Goal: Transaction & Acquisition: Purchase product/service

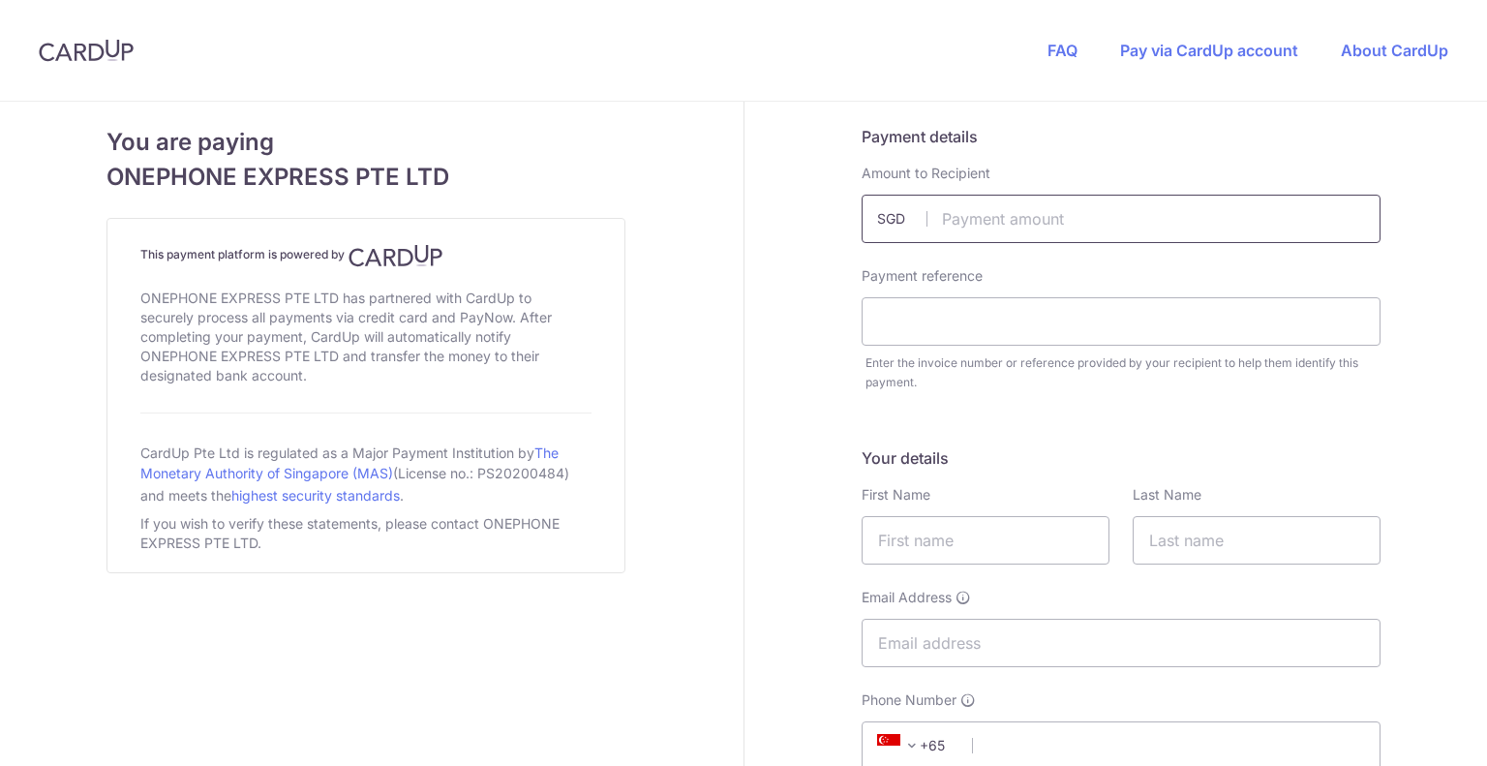
click at [1011, 212] on input "text" at bounding box center [1121, 219] width 519 height 48
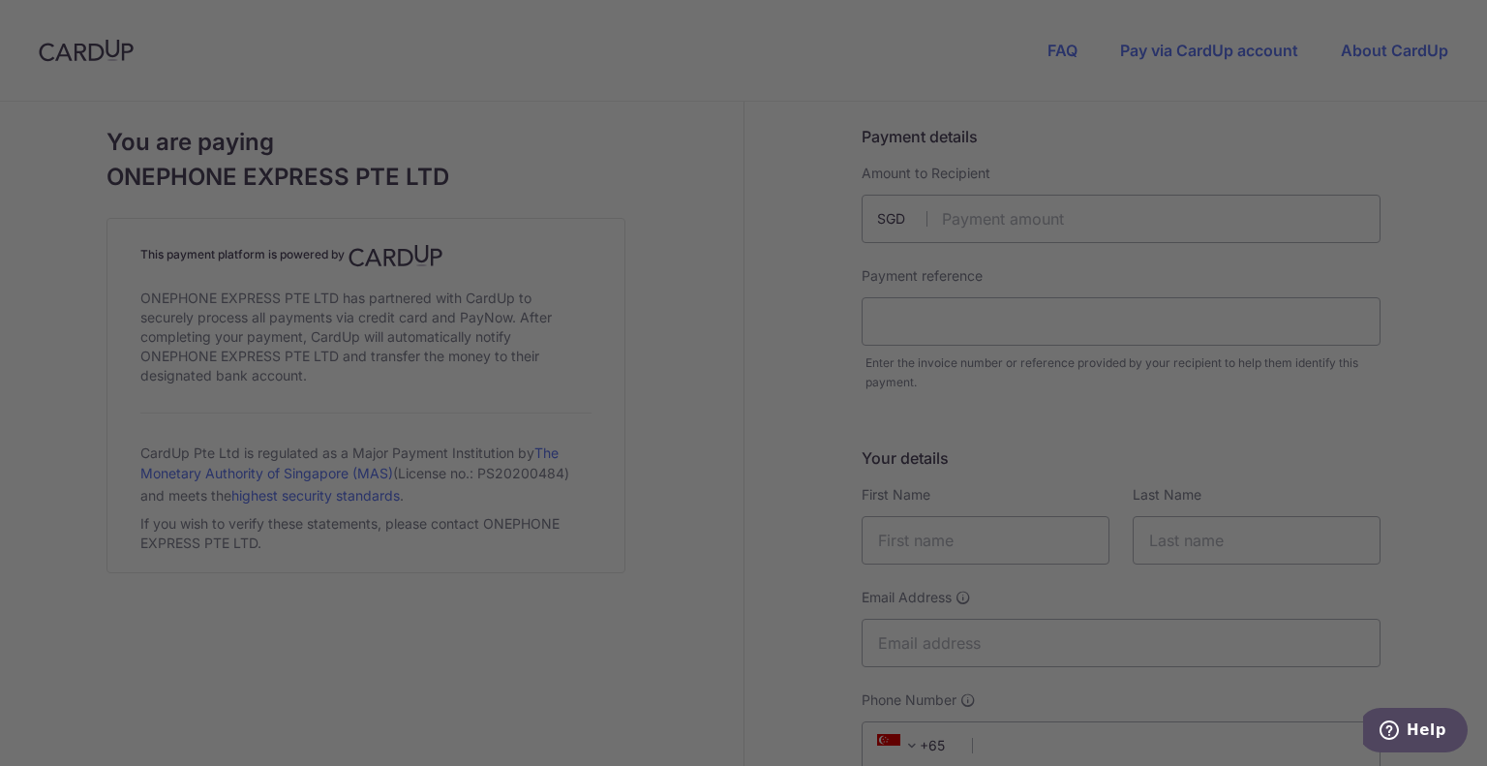
click at [1079, 499] on div at bounding box center [751, 387] width 1502 height 774
click at [325, 116] on div at bounding box center [751, 387] width 1502 height 774
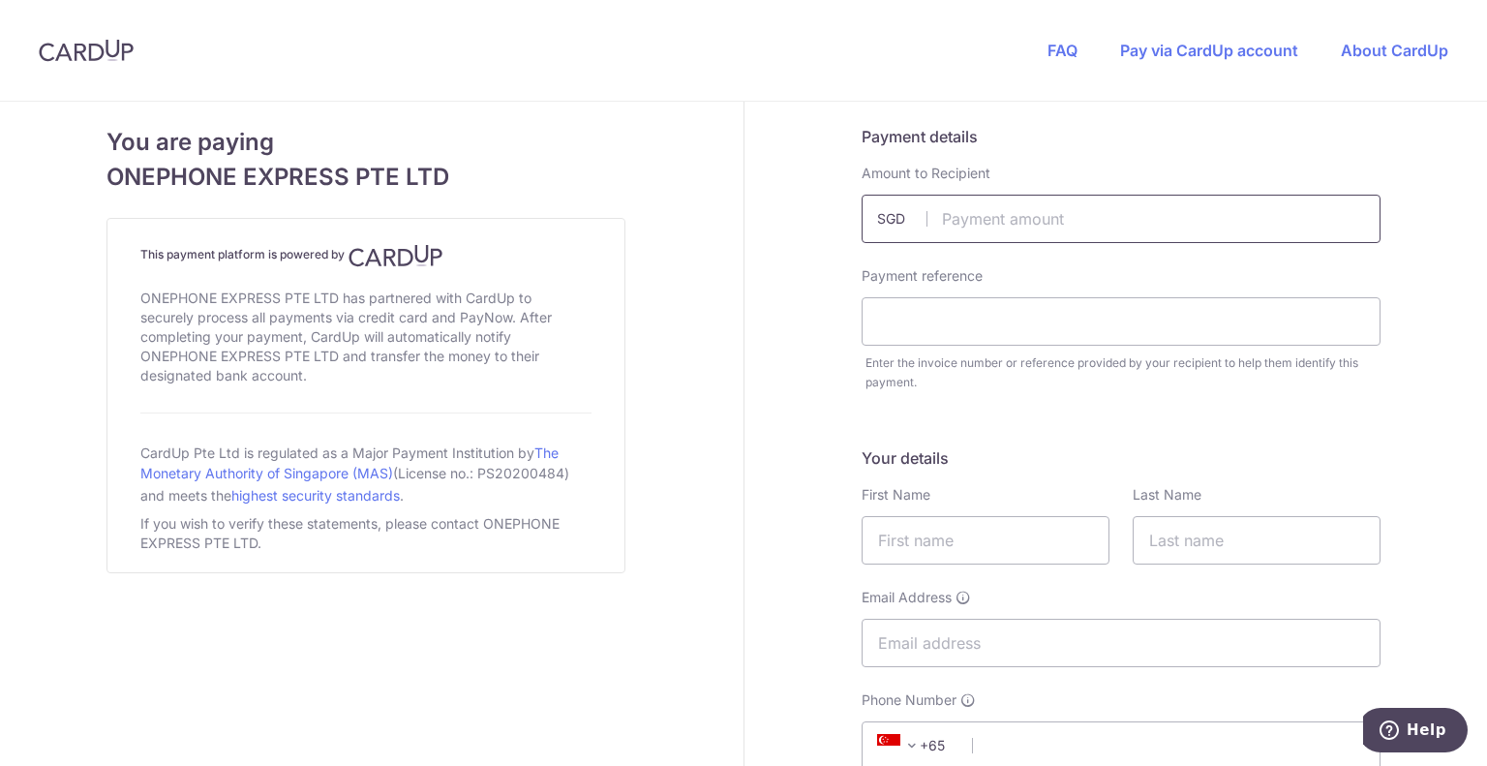
click at [1007, 227] on input "text" at bounding box center [1121, 219] width 519 height 48
click at [998, 210] on input "text" at bounding box center [1121, 219] width 519 height 48
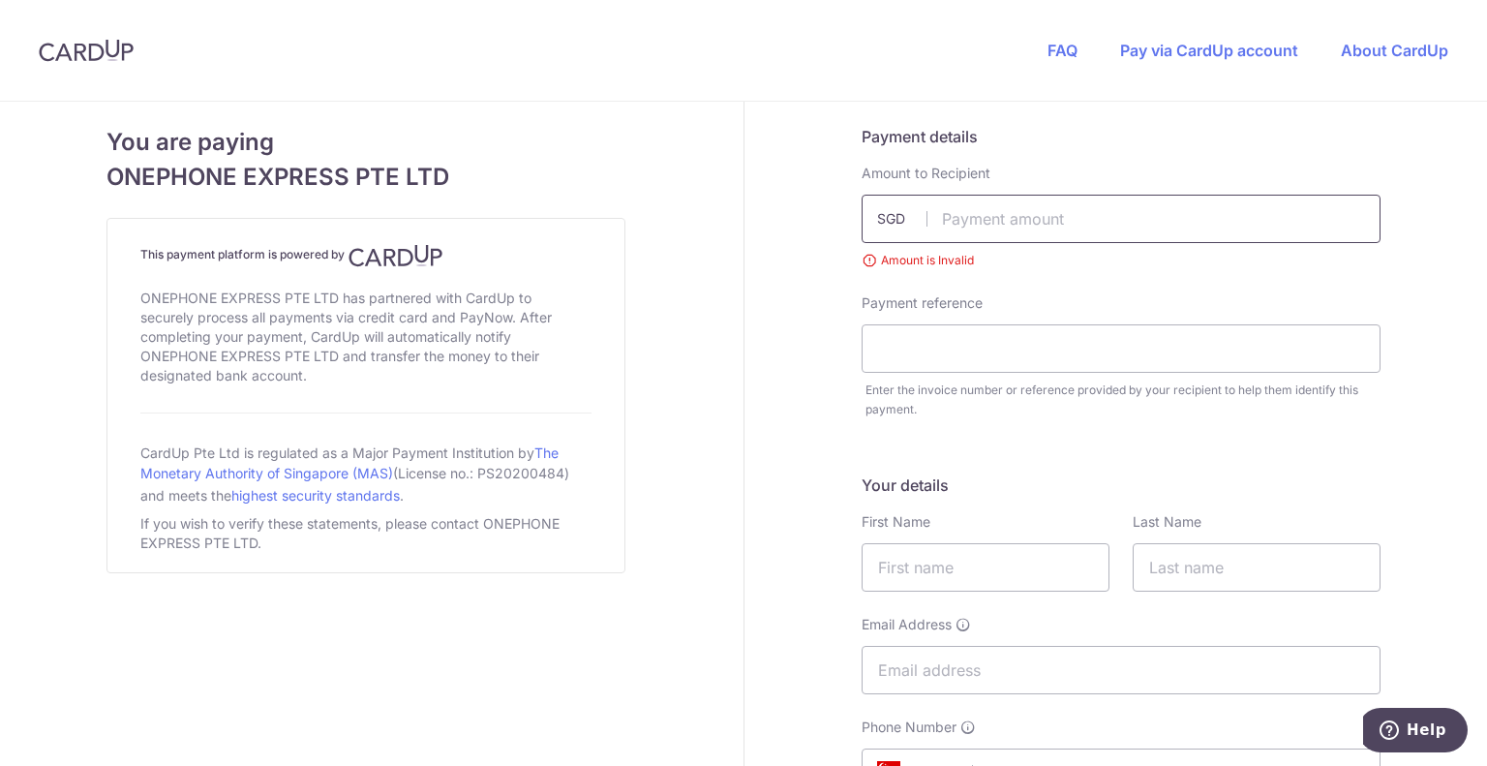
click at [972, 218] on input "text" at bounding box center [1121, 219] width 519 height 48
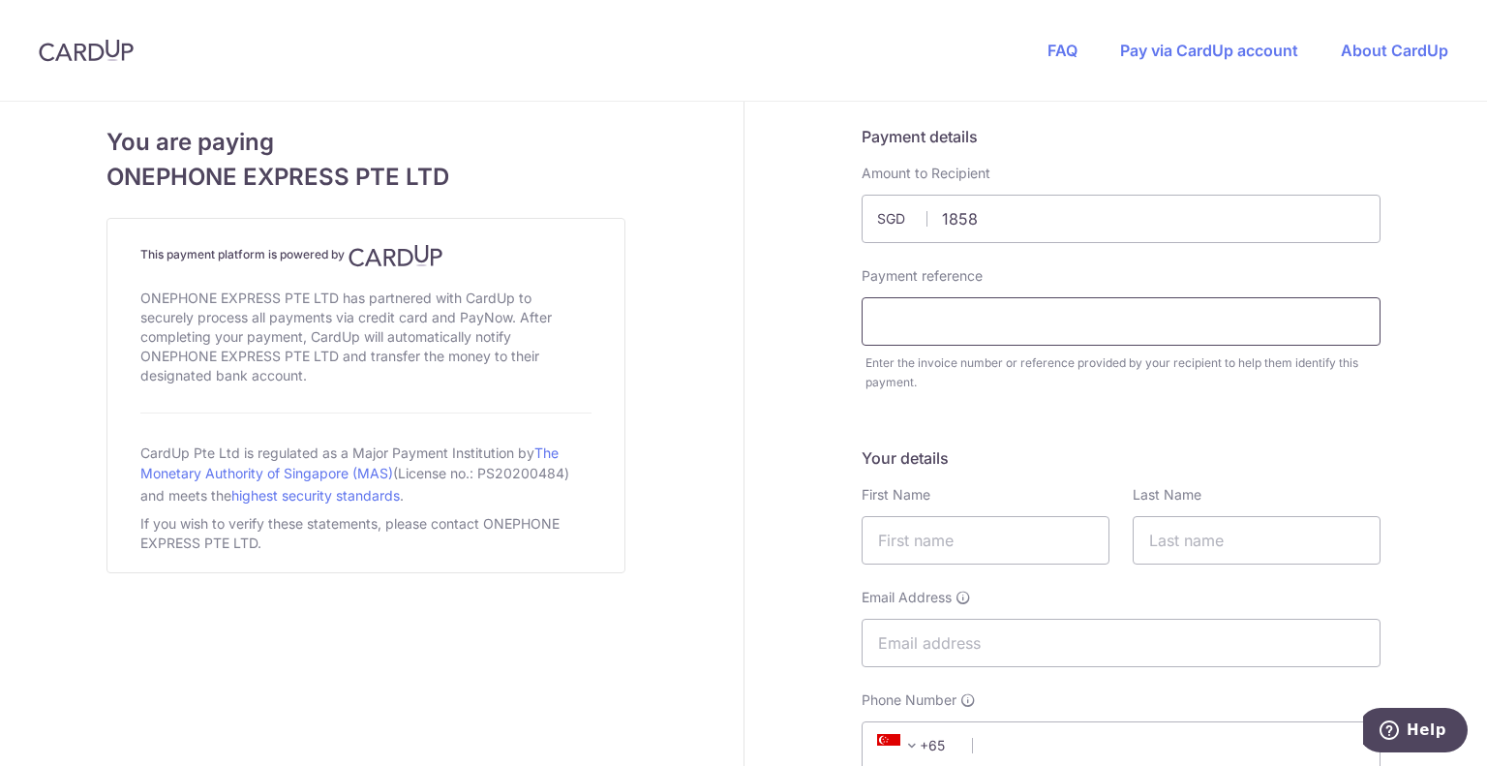
type input "1858.00"
click at [959, 325] on input "text" at bounding box center [1121, 321] width 519 height 48
click at [950, 314] on input "34" at bounding box center [1121, 321] width 519 height 48
type input "34839"
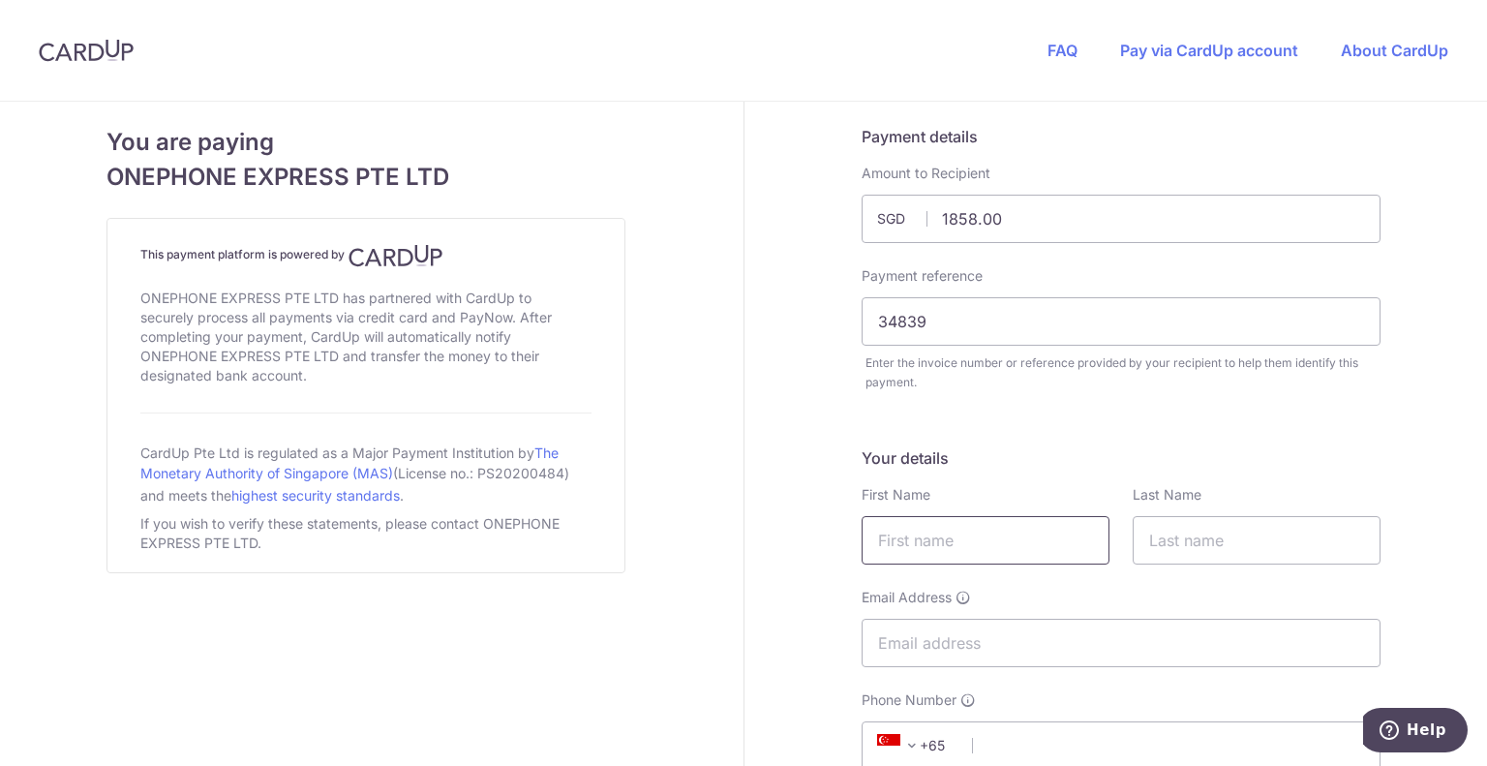
click at [955, 536] on input "text" at bounding box center [986, 540] width 248 height 48
type input "He"
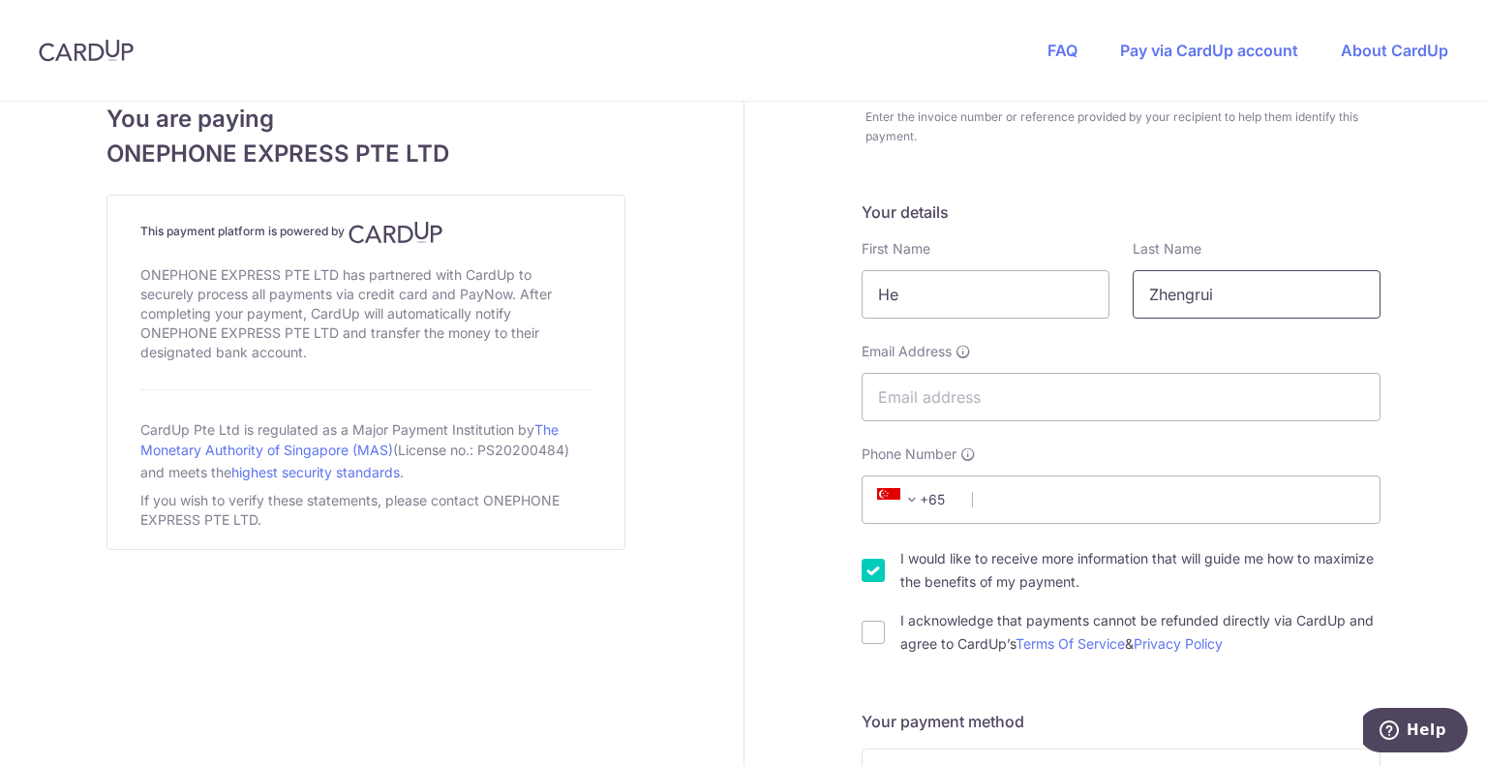
scroll to position [247, 0]
type input "Zhengrui"
click at [914, 390] on input "Email Address" at bounding box center [1121, 396] width 519 height 48
type input "[EMAIL_ADDRESS][DOMAIN_NAME]"
type input "92228123"
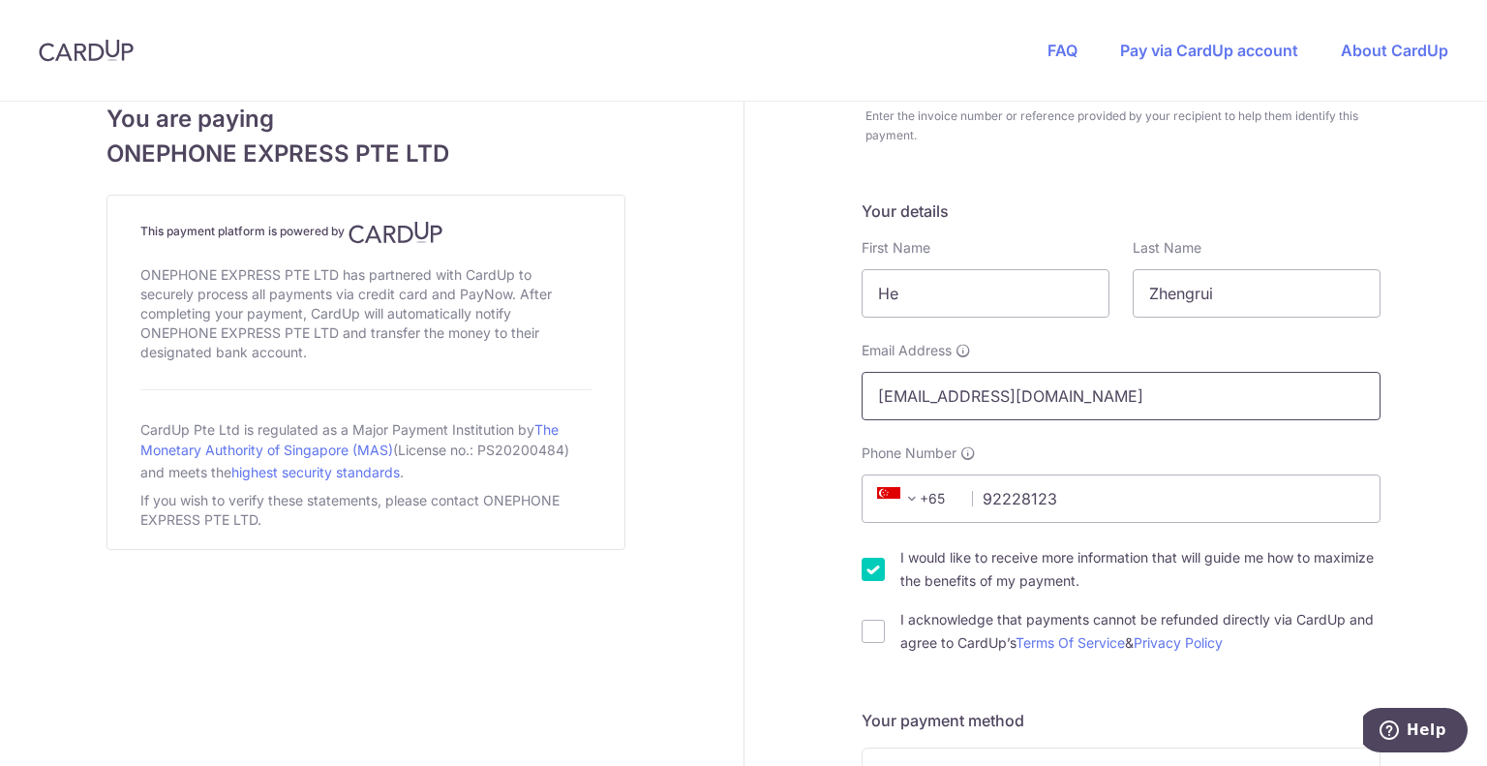
type input "527492"
type input "Block [STREET_ADDRESS]"
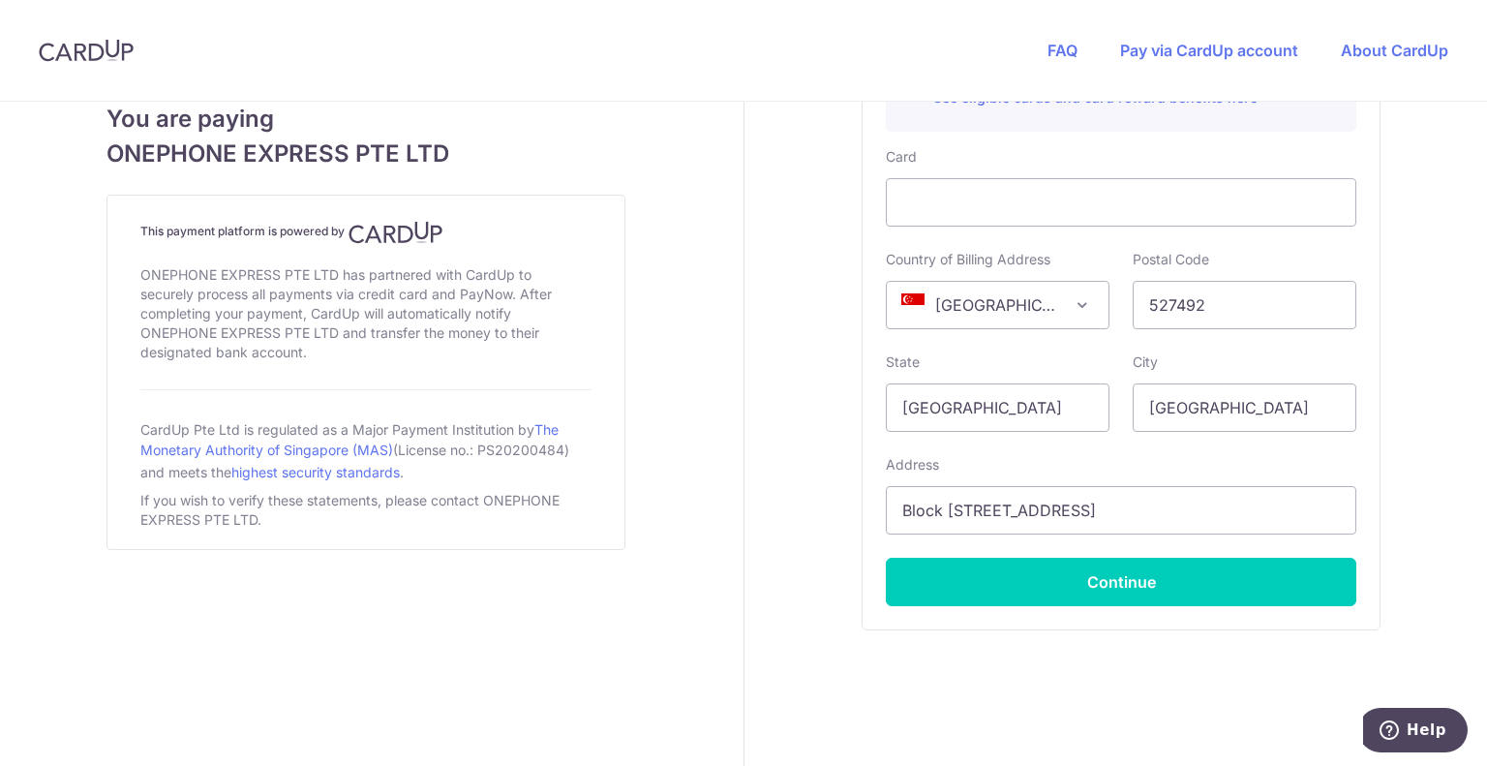
scroll to position [1185, 0]
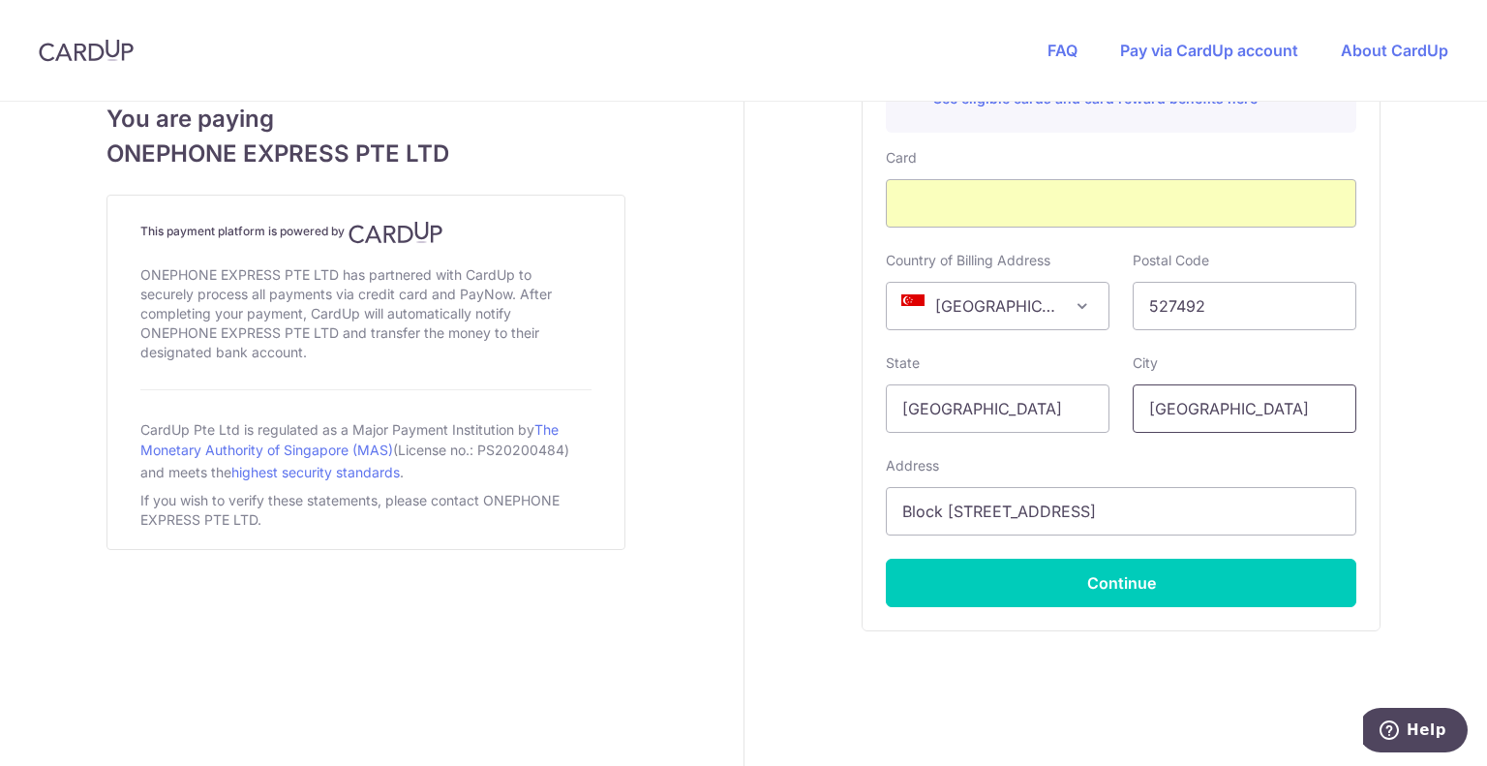
click at [1162, 417] on input "[GEOGRAPHIC_DATA]" at bounding box center [1245, 408] width 224 height 48
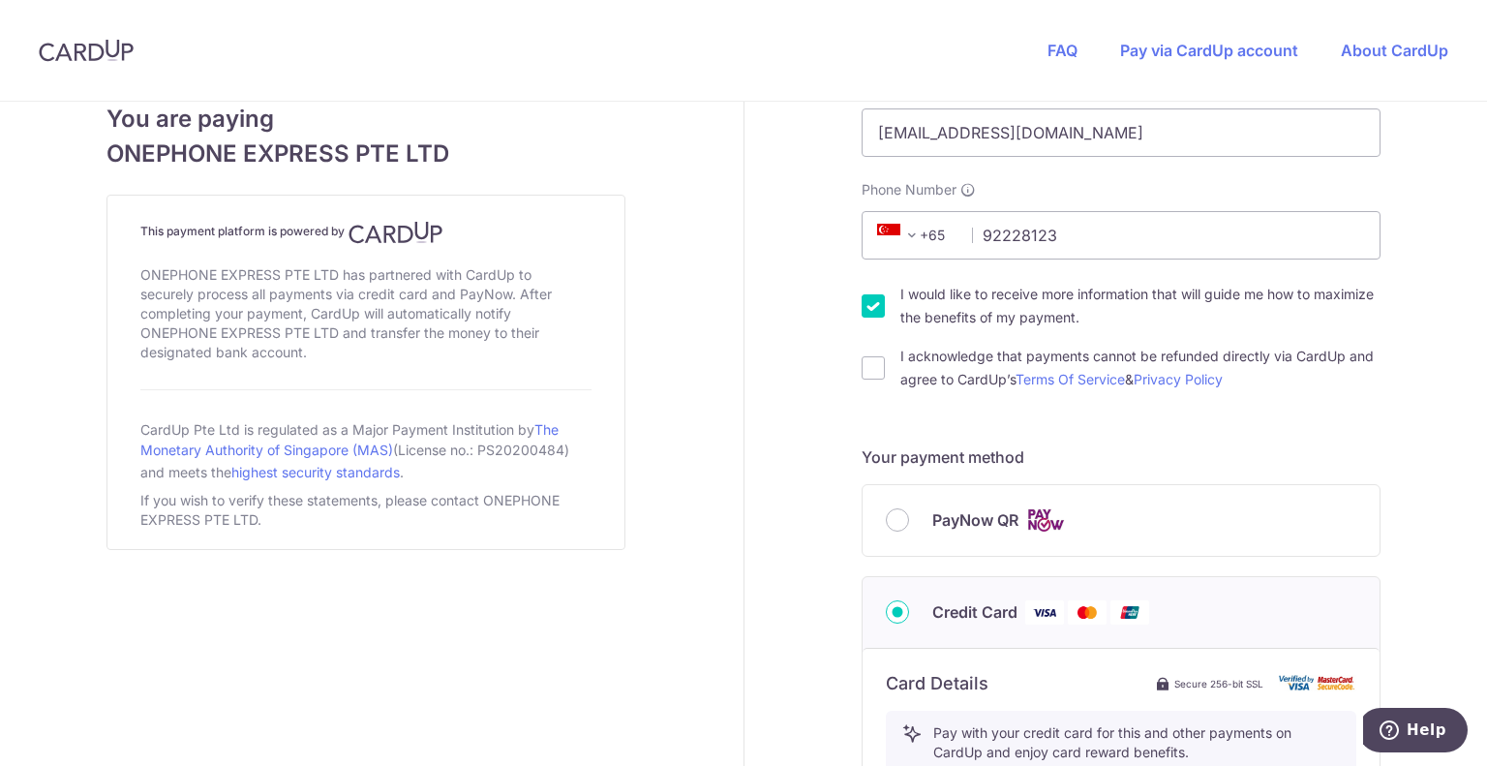
scroll to position [542, 0]
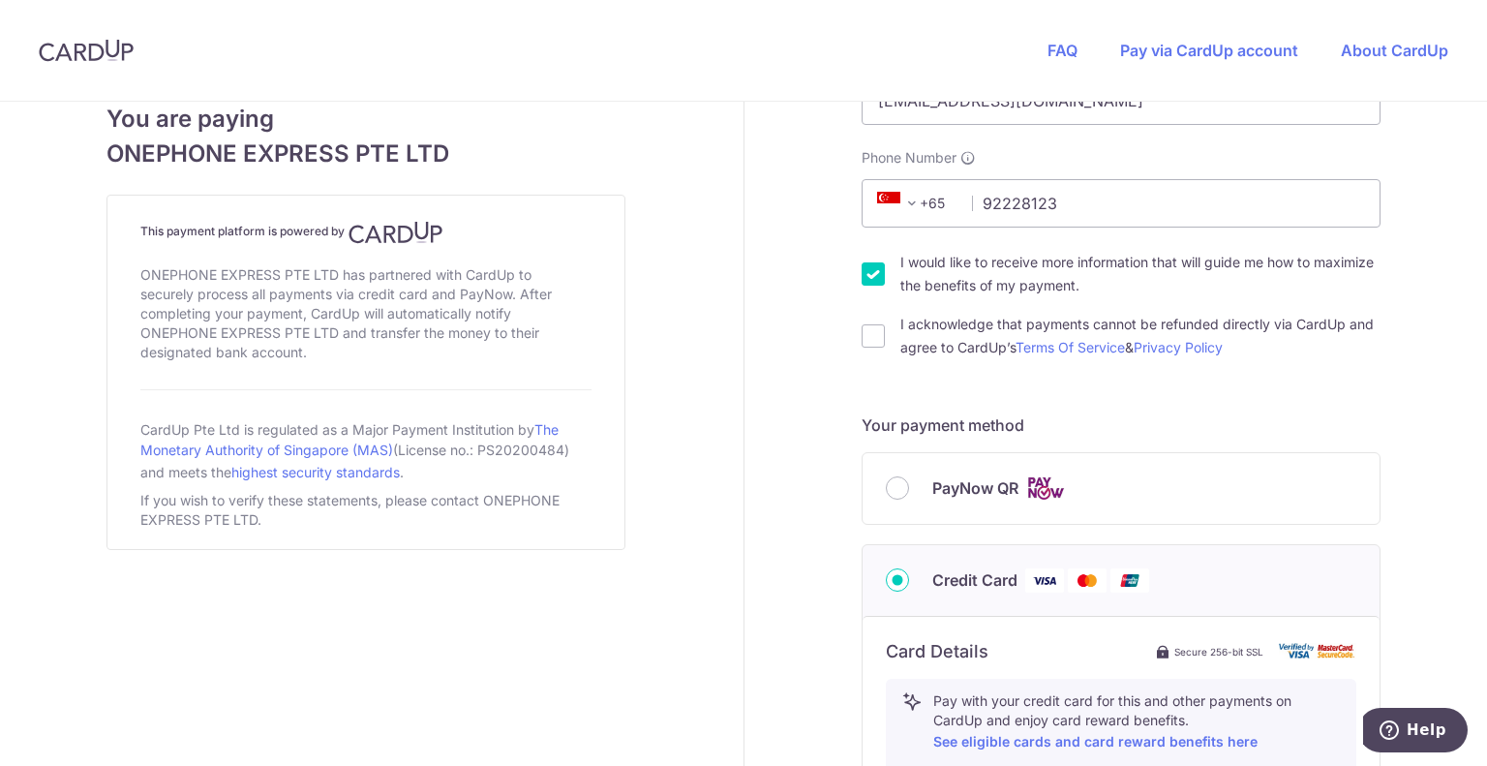
click at [867, 270] on input "I would like to receive more information that will guide me how to maximize the…" at bounding box center [873, 273] width 23 height 23
checkbox input "false"
click at [865, 330] on input "I acknowledge that payments cannot be refunded directly via CardUp and agree to…" at bounding box center [873, 335] width 23 height 23
checkbox input "true"
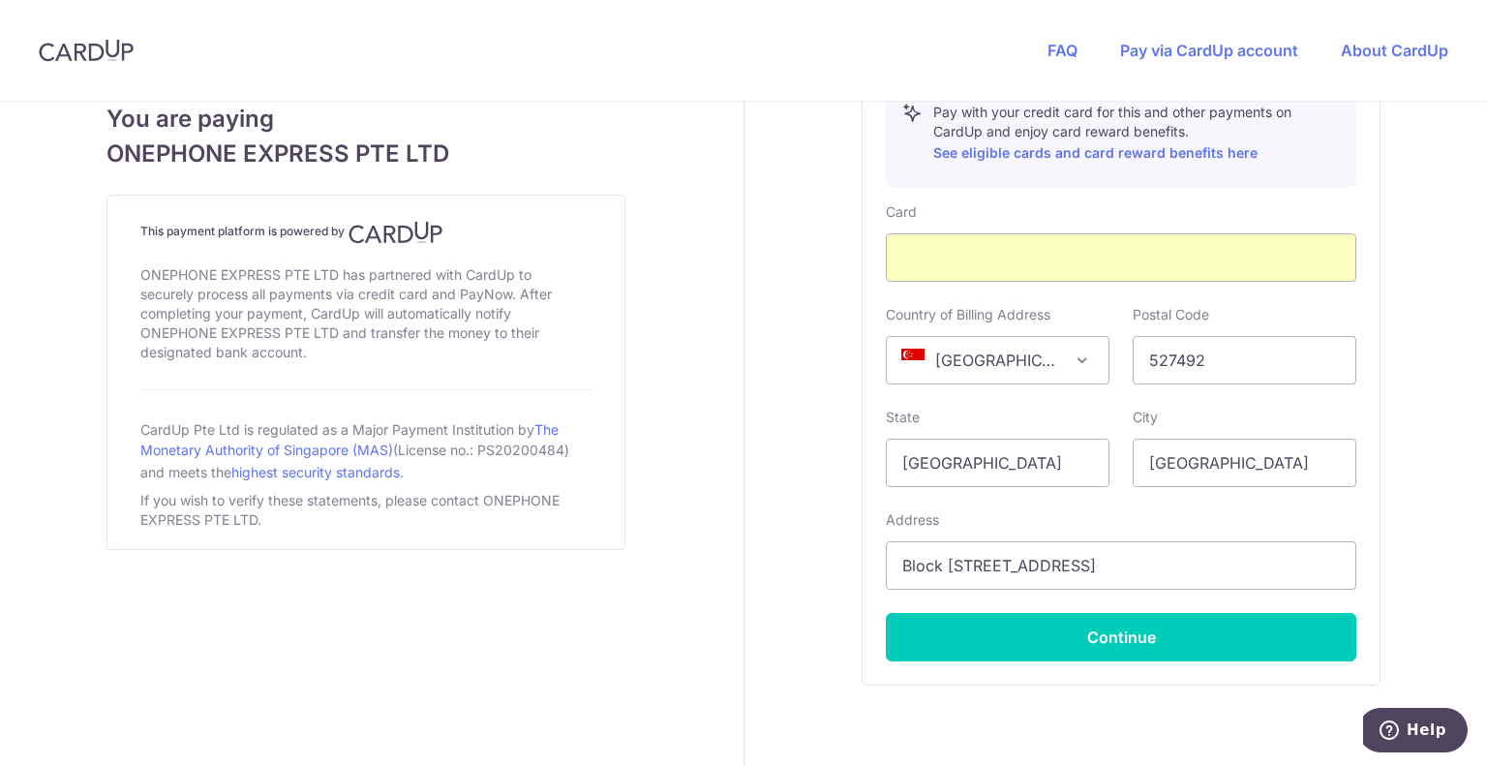
scroll to position [1212, 0]
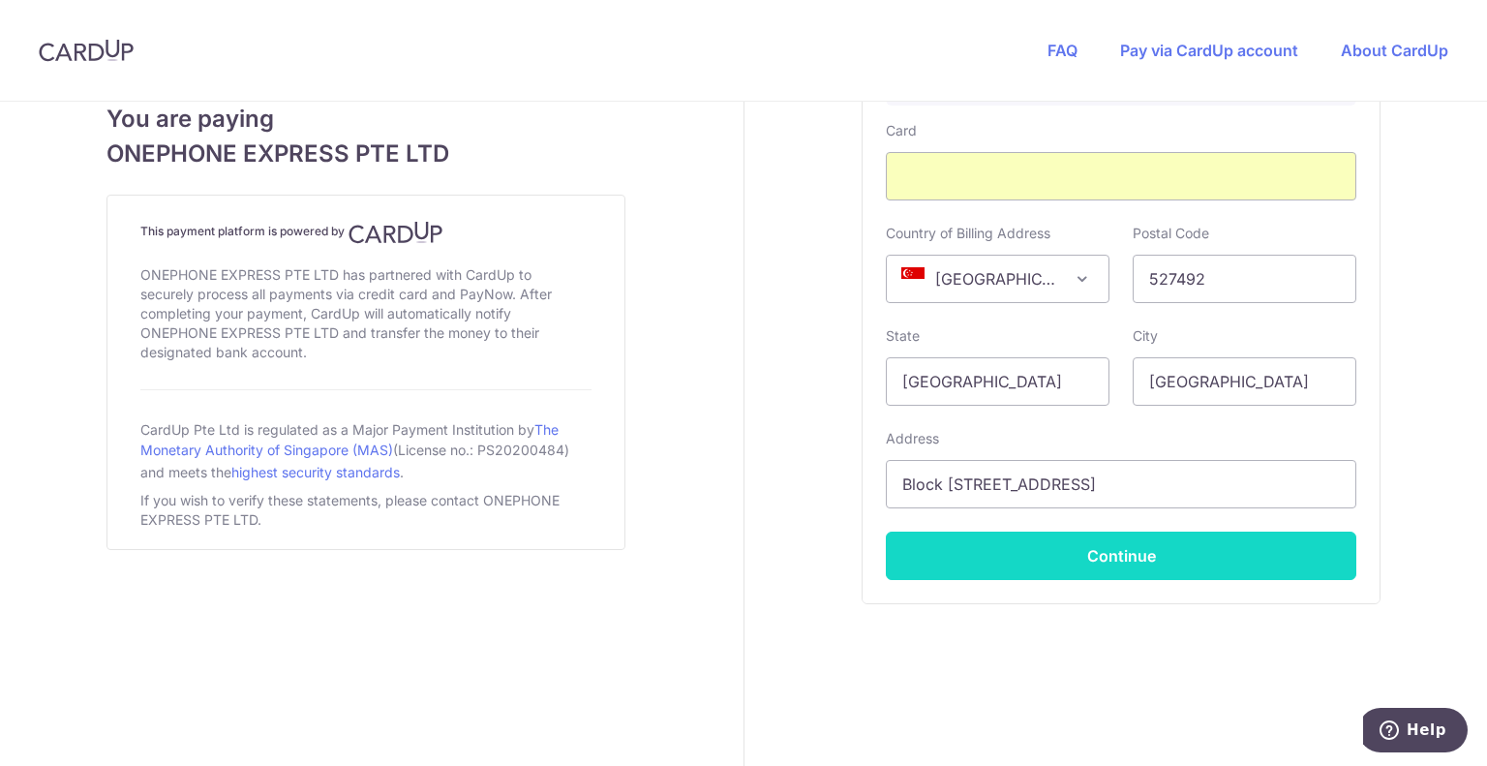
click at [1129, 537] on button "Continue" at bounding box center [1121, 555] width 470 height 48
type input "**** 7904"
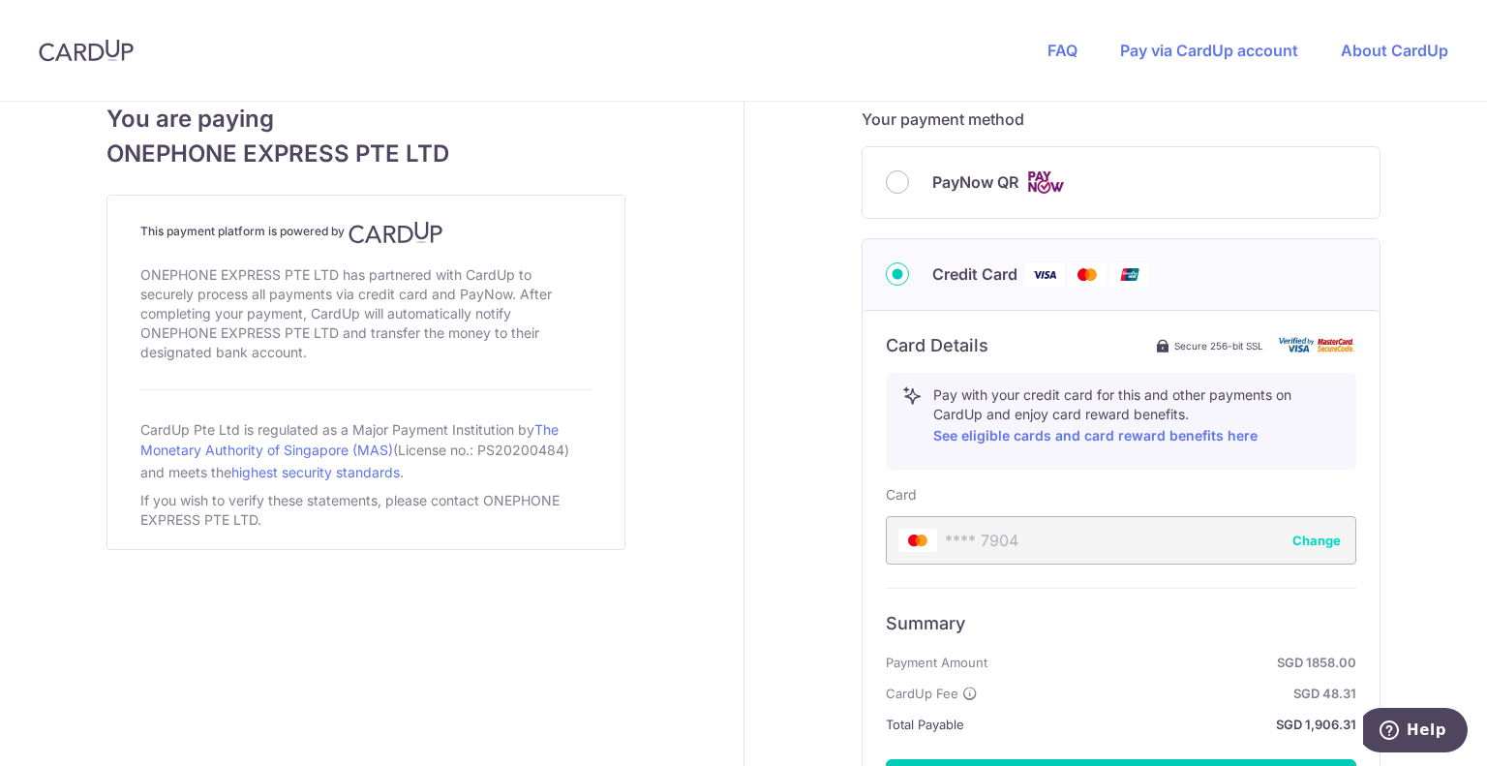
scroll to position [1076, 0]
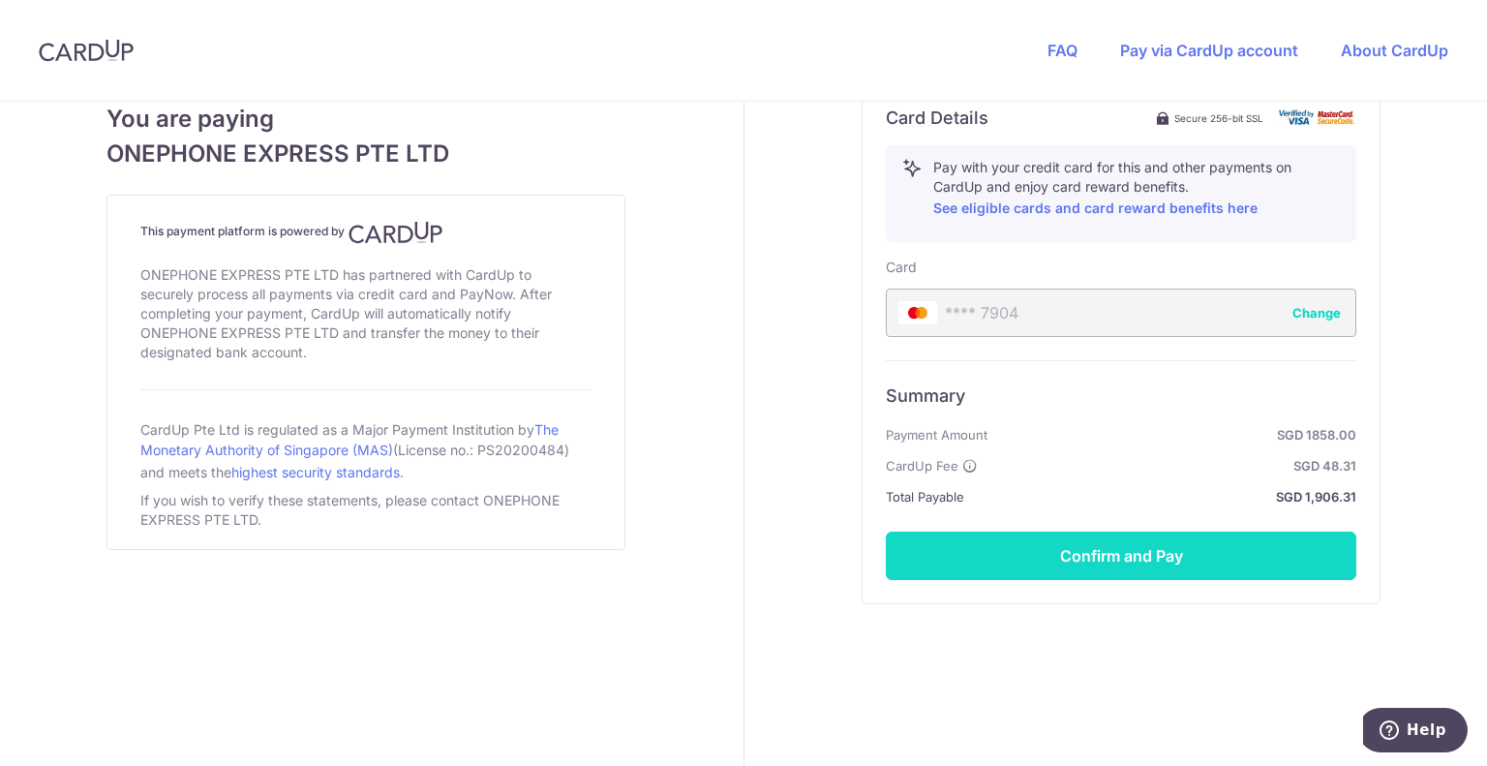
click at [1084, 545] on button "Confirm and Pay" at bounding box center [1121, 555] width 470 height 48
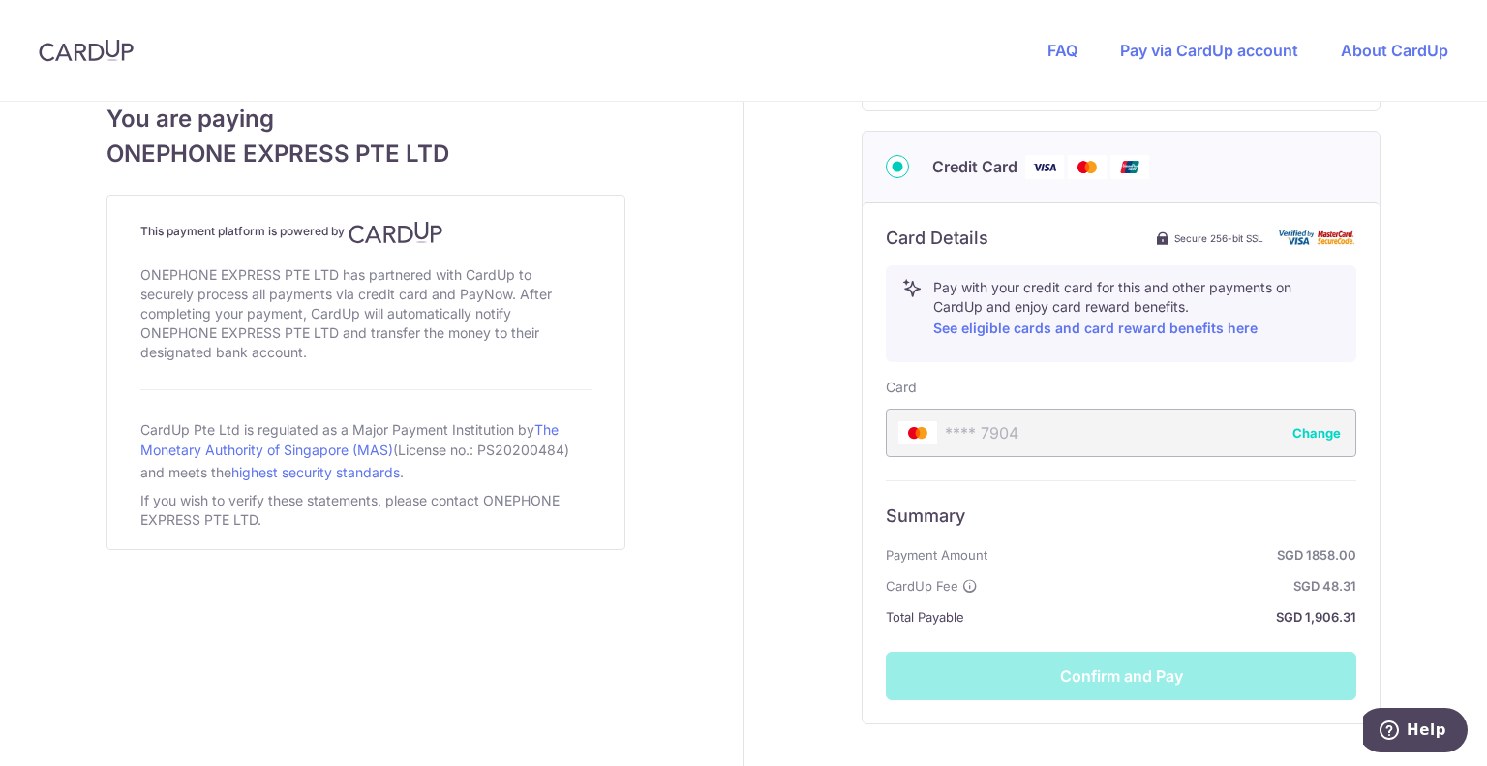
scroll to position [928, 0]
